Goal: Transaction & Acquisition: Download file/media

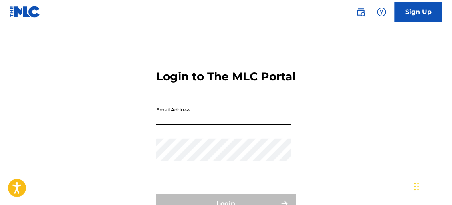
click at [212, 125] on input "Email Address" at bounding box center [223, 114] width 135 height 23
type input "[EMAIL_ADDRESS][DOMAIN_NAME]"
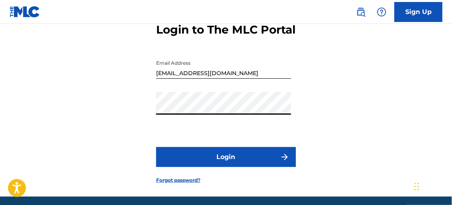
scroll to position [64, 0]
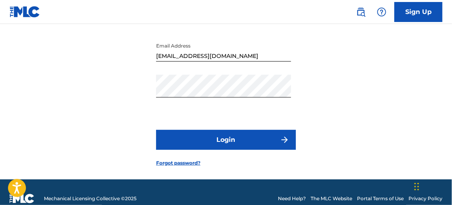
click at [287, 145] on img "submit" at bounding box center [285, 140] width 10 height 10
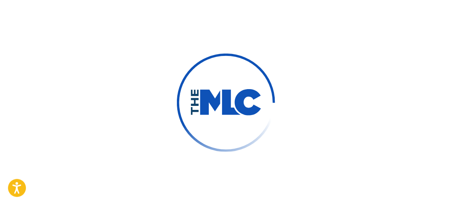
scroll to position [66, 0]
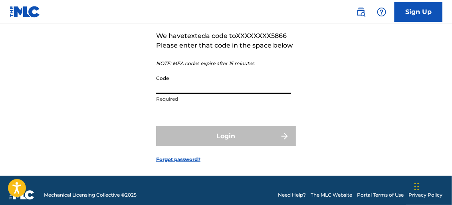
click at [191, 94] on input "Code" at bounding box center [223, 82] width 135 height 23
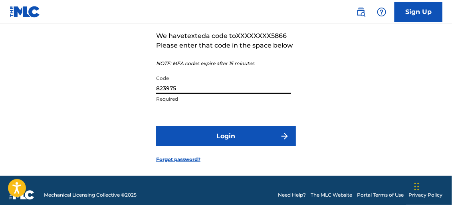
type input "823975"
click at [274, 146] on button "Login" at bounding box center [226, 136] width 140 height 20
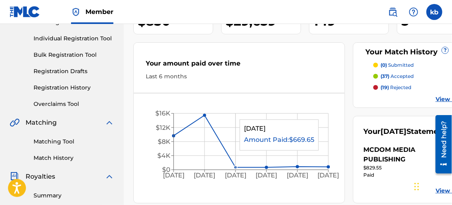
scroll to position [112, 0]
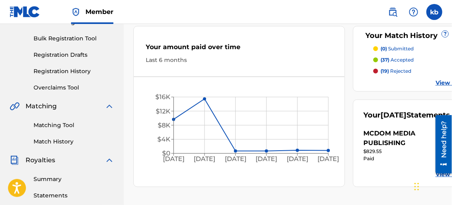
click at [61, 141] on link "Match History" at bounding box center [74, 141] width 81 height 8
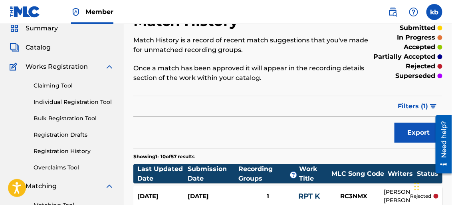
scroll to position [16, 0]
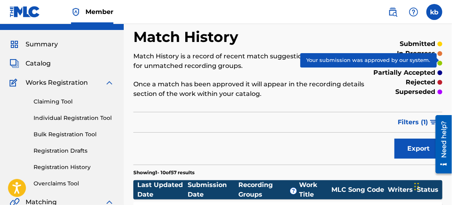
click at [439, 63] on div at bounding box center [440, 63] width 5 height 5
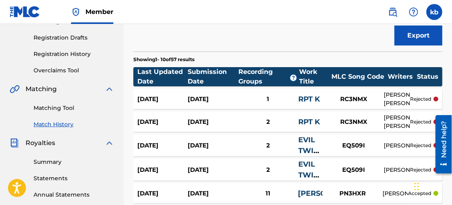
scroll to position [128, 0]
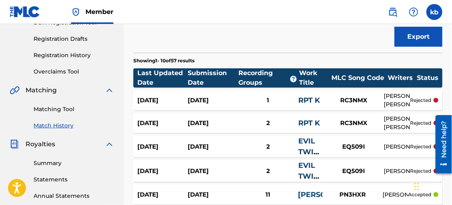
click at [58, 127] on link "Match History" at bounding box center [74, 125] width 81 height 8
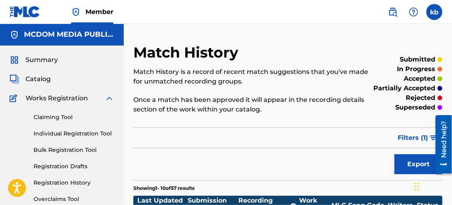
scroll to position [0, 0]
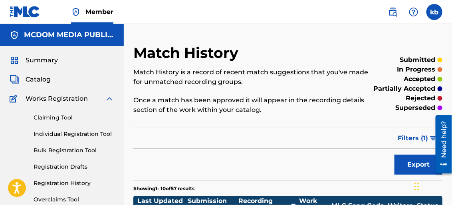
click at [32, 78] on span "Catalog" at bounding box center [38, 80] width 25 height 10
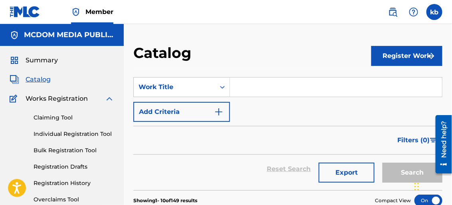
click at [45, 60] on span "Summary" at bounding box center [42, 61] width 32 height 10
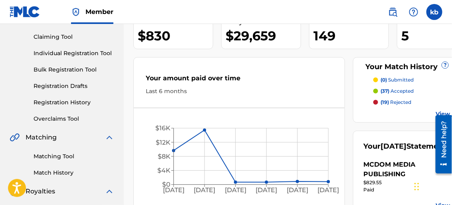
scroll to position [79, 0]
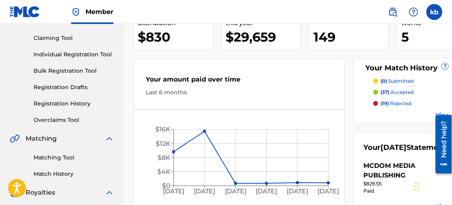
click at [395, 93] on p "(37) accepted" at bounding box center [397, 92] width 33 height 7
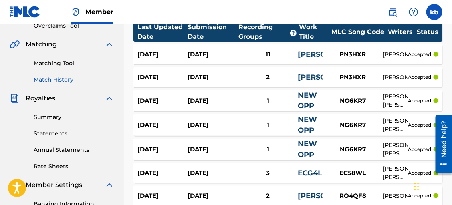
scroll to position [167, 0]
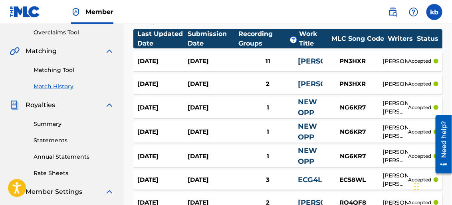
click at [48, 139] on link "Statements" at bounding box center [74, 140] width 81 height 8
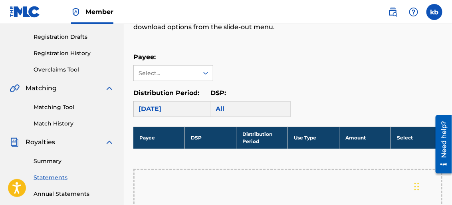
scroll to position [133, 0]
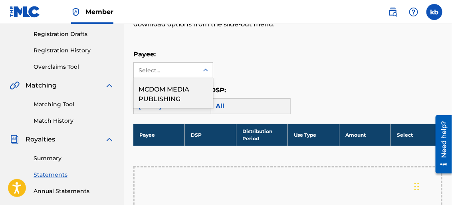
click at [208, 71] on icon at bounding box center [206, 70] width 8 height 8
click at [181, 94] on div "MCDOM MEDIA PUBLISHING" at bounding box center [173, 93] width 79 height 30
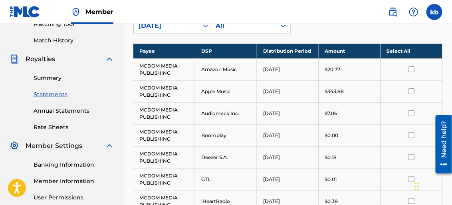
scroll to position [202, 0]
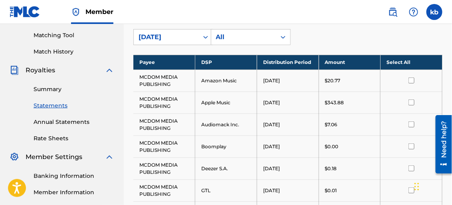
click at [401, 64] on th "Select All" at bounding box center [412, 62] width 62 height 15
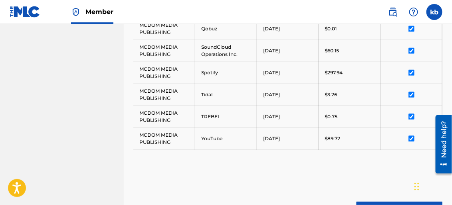
scroll to position [558, 0]
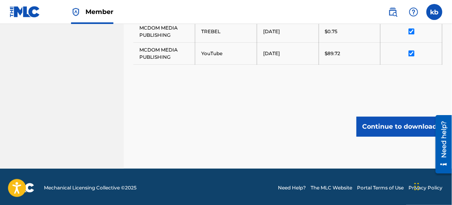
click at [413, 124] on button "Continue to download" at bounding box center [400, 127] width 86 height 20
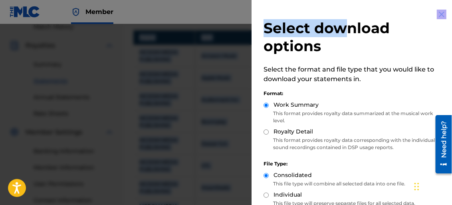
scroll to position [0, 0]
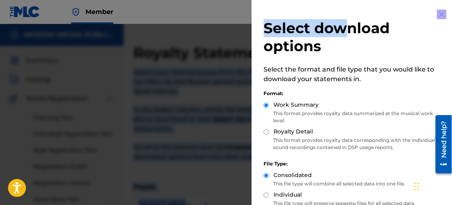
drag, startPoint x: 351, startPoint y: 0, endPoint x: 356, endPoint y: -23, distance: 24.1
click at [356, 0] on html "Accessibility Screen-Reader Guide, Feedback, and Issue Reporting | New window C…" at bounding box center [226, 102] width 452 height 205
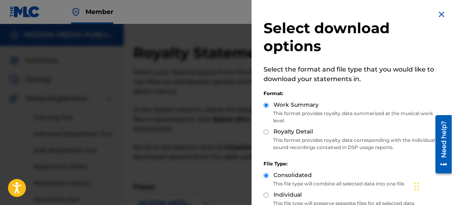
click at [395, 20] on h2 "Select download options" at bounding box center [354, 37] width 181 height 36
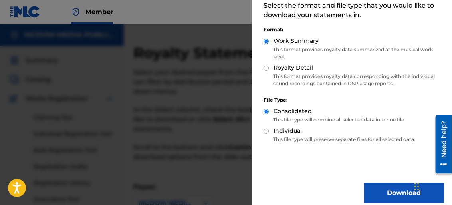
scroll to position [71, 0]
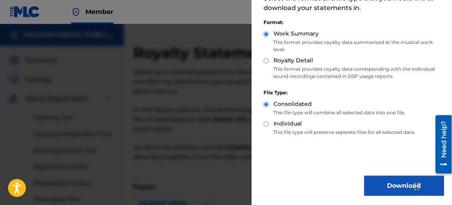
click at [391, 190] on button "Download" at bounding box center [404, 186] width 80 height 20
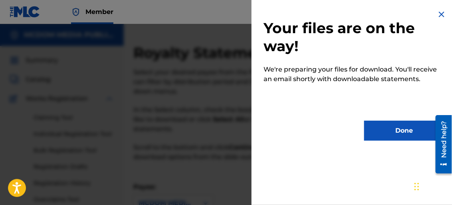
click at [396, 133] on button "Done" at bounding box center [404, 131] width 80 height 20
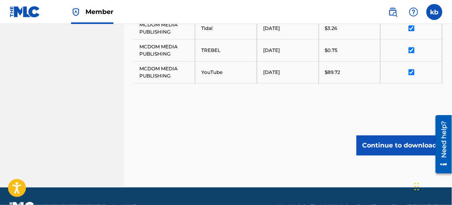
scroll to position [558, 0]
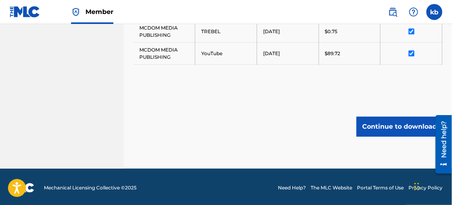
click at [395, 125] on button "Continue to download" at bounding box center [400, 127] width 86 height 20
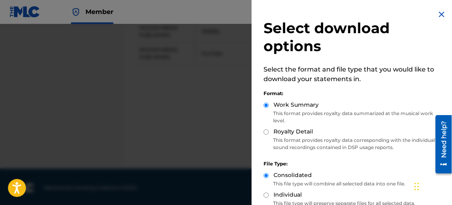
click at [266, 132] on input "Royalty Detail" at bounding box center [266, 131] width 5 height 5
radio input "true"
click at [266, 195] on input "Individual" at bounding box center [266, 195] width 5 height 5
radio input "true"
click at [264, 173] on input "Consolidated" at bounding box center [266, 175] width 5 height 5
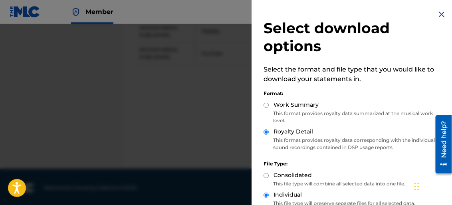
radio input "true"
click at [264, 193] on input "Individual" at bounding box center [266, 195] width 5 height 5
radio input "true"
click at [266, 195] on input "Individual" at bounding box center [266, 195] width 5 height 5
click at [264, 173] on input "Consolidated" at bounding box center [266, 175] width 5 height 5
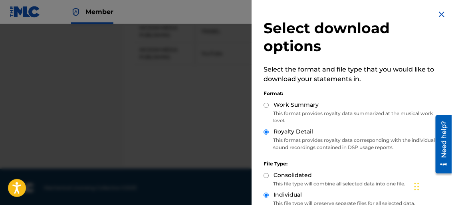
radio input "true"
click at [264, 193] on input "Individual" at bounding box center [266, 195] width 5 height 5
radio input "true"
click at [266, 177] on input "Consolidated" at bounding box center [266, 175] width 5 height 5
radio input "true"
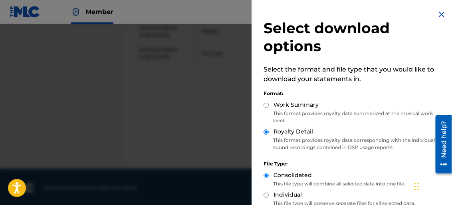
click at [347, 165] on div "File Type:" at bounding box center [354, 163] width 181 height 7
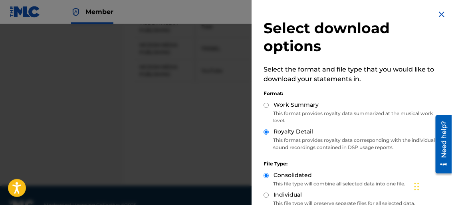
scroll to position [552, 0]
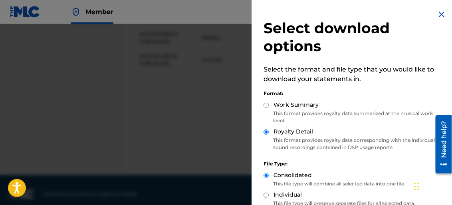
click at [383, 93] on div "Format:" at bounding box center [354, 93] width 181 height 7
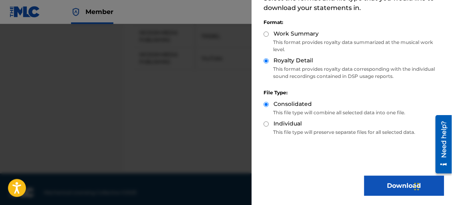
scroll to position [558, 0]
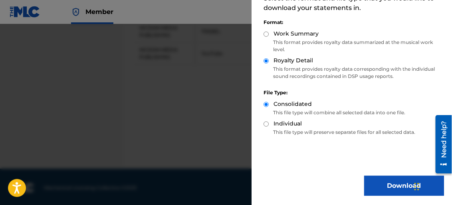
click at [399, 187] on button "Download" at bounding box center [404, 186] width 80 height 20
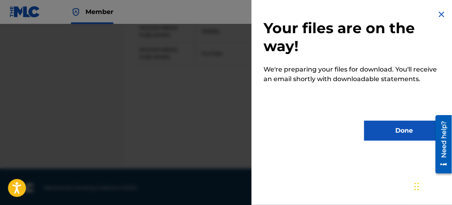
click at [409, 127] on button "Done" at bounding box center [404, 131] width 80 height 20
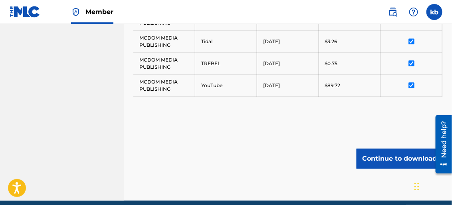
scroll to position [511, 0]
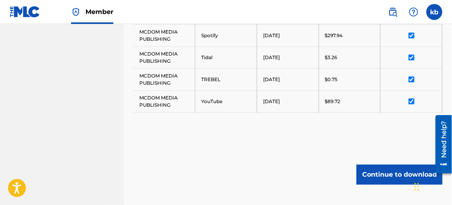
click at [451, 161] on div "Need help?" at bounding box center [443, 144] width 16 height 58
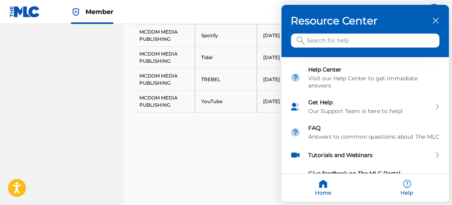
click at [451, 162] on div at bounding box center [226, 102] width 452 height 205
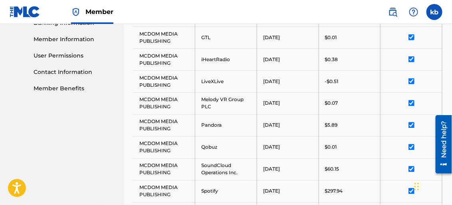
scroll to position [351, 0]
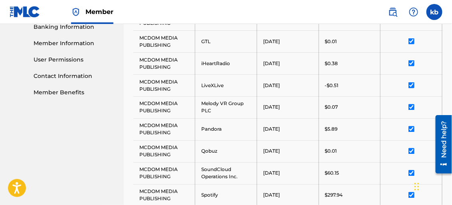
click at [128, 12] on nav "Member kb kb [PERSON_NAME] [EMAIL_ADDRESS][DOMAIN_NAME] Notification Preference…" at bounding box center [226, 12] width 452 height 24
click at [64, 76] on link "Contact Information" at bounding box center [74, 76] width 81 height 8
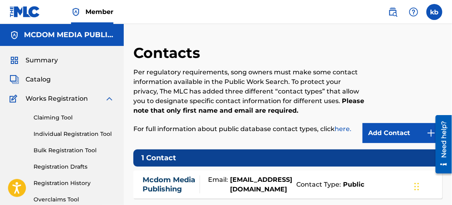
click at [32, 79] on span "Catalog" at bounding box center [38, 80] width 25 height 10
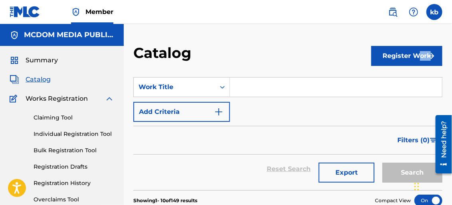
drag, startPoint x: 452, startPoint y: 34, endPoint x: 415, endPoint y: 56, distance: 42.7
click at [415, 63] on button "Register Work" at bounding box center [407, 56] width 71 height 20
click at [71, 101] on span "Works Registration" at bounding box center [57, 99] width 62 height 10
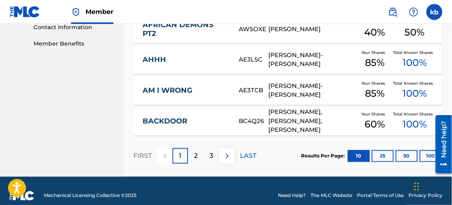
scroll to position [399, 0]
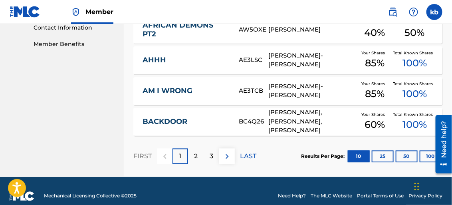
click at [197, 156] on p "2" at bounding box center [196, 157] width 4 height 10
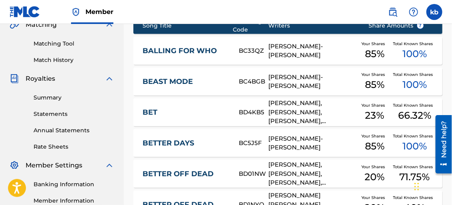
scroll to position [195, 0]
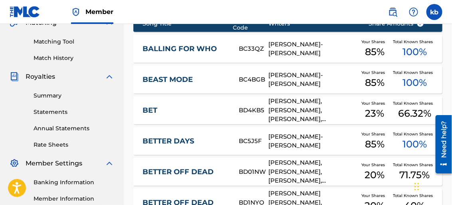
click at [280, 122] on div "[PERSON_NAME], [PERSON_NAME], [PERSON_NAME], [PERSON_NAME], [PERSON_NAME], [PER…" at bounding box center [312, 110] width 88 height 27
